Goal: Contribute content

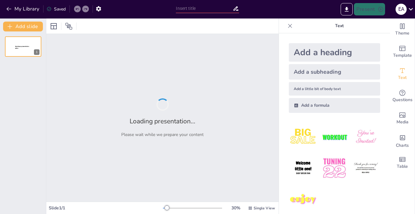
type input "Impacto de la IA en la Investigación Académica: Herramientas y Desafíos"
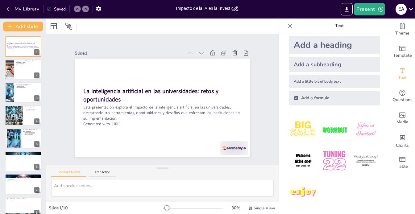
scroll to position [7, 0]
click at [19, 69] on div at bounding box center [23, 69] width 37 height 21
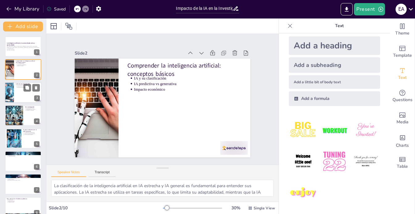
click at [17, 94] on div at bounding box center [23, 92] width 37 height 21
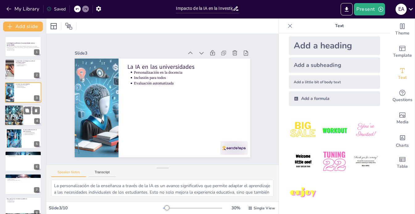
click at [14, 111] on div at bounding box center [14, 115] width 36 height 21
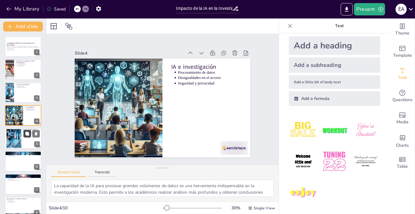
click at [24, 131] on button at bounding box center [26, 133] width 7 height 7
type textarea "La automatización administrativa a través de la IA puede ser un cambio radical …"
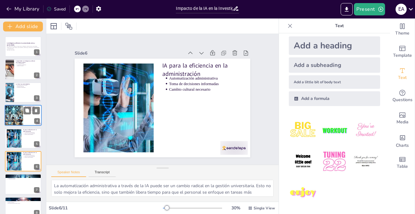
scroll to position [0, 0]
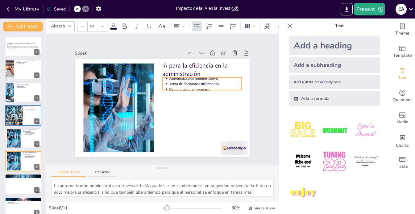
click at [180, 107] on p "Toma de decisiones informadas" at bounding box center [173, 143] width 13 height 73
click at [183, 77] on p "Automatización administrativa" at bounding box center [209, 87] width 72 height 20
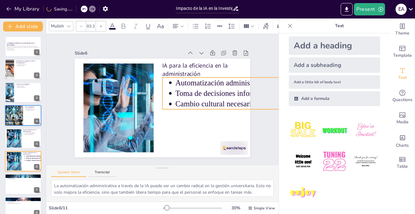
drag, startPoint x: 235, startPoint y: 88, endPoint x: 235, endPoint y: 91, distance: 3.1
click at [235, 92] on div "IA para la eficiencia en la administración Automatización administrativa Toma d…" at bounding box center [160, 107] width 192 height 133
type input "56.8"
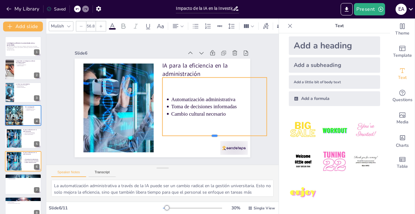
drag, startPoint x: 210, startPoint y: 99, endPoint x: 203, endPoint y: 136, distance: 37.3
click at [203, 136] on div at bounding box center [175, 163] width 81 height 73
click at [200, 99] on p "Automatización administrativa" at bounding box center [216, 117] width 93 height 36
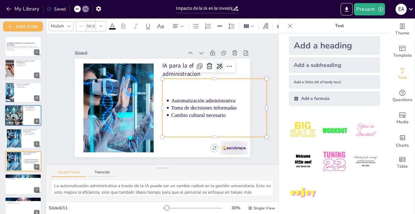
click at [218, 69] on icon at bounding box center [222, 73] width 8 height 8
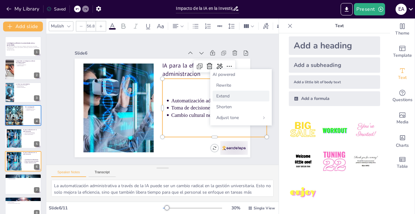
click at [229, 94] on span "Extend" at bounding box center [222, 96] width 13 height 6
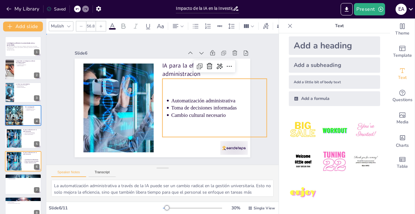
click at [249, 66] on div "Slide 1 La inteligencia artificial en las universidades: retos y oportunidades …" at bounding box center [163, 100] width 240 height 206
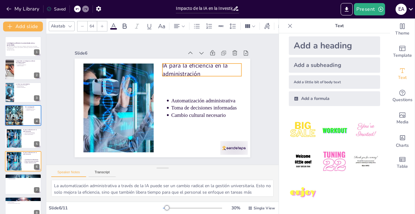
click at [177, 67] on p "IA para la eficiencia en la administración" at bounding box center [209, 84] width 80 height 40
click at [24, 66] on button at bounding box center [26, 64] width 7 height 7
type textarea "La clasificación de la inteligencia artificial en IA estrecha y IA general es f…"
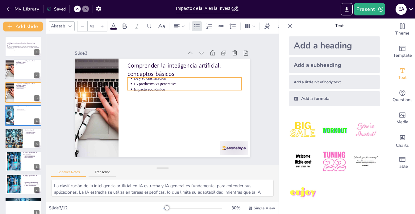
click at [159, 81] on p "IA predictiva vs generativa" at bounding box center [188, 86] width 107 height 17
click at [159, 81] on p "IA predictiva vs generativa" at bounding box center [190, 90] width 106 height 28
click at [159, 81] on p "IA predictiva vs generativa" at bounding box center [187, 84] width 107 height 6
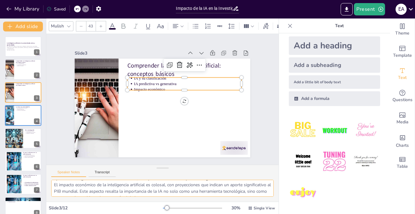
scroll to position [47, 0]
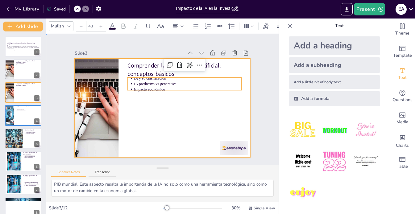
click at [149, 128] on div at bounding box center [155, 105] width 191 height 197
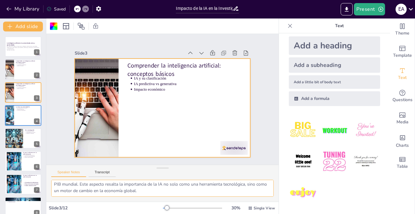
click at [75, 190] on textarea "La clasificación de la inteligencia artificial en IA estrecha y IA general es f…" at bounding box center [162, 188] width 223 height 17
click at [23, 66] on p "Impacto económico" at bounding box center [28, 65] width 23 height 1
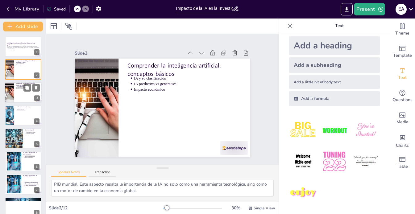
click at [20, 90] on div at bounding box center [23, 92] width 37 height 21
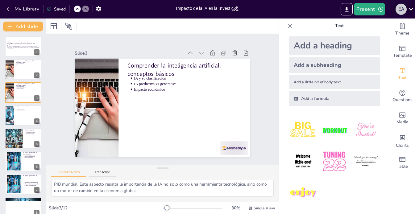
click at [400, 11] on div "E A" at bounding box center [401, 9] width 11 height 11
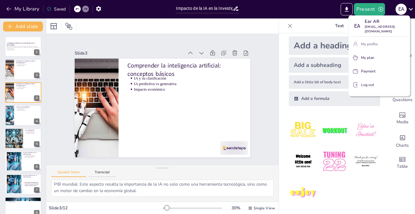
click at [369, 41] on p "My profile" at bounding box center [369, 44] width 17 height 6
